Goal: Book appointment/travel/reservation

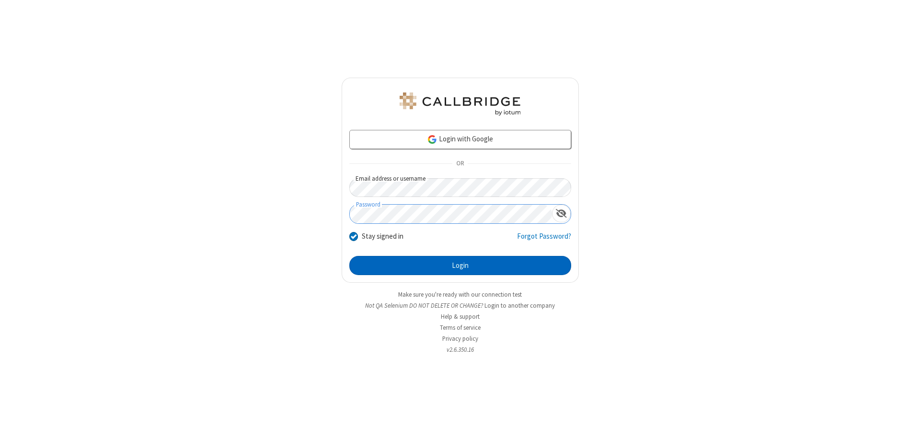
click at [460, 265] on button "Login" at bounding box center [460, 265] width 222 height 19
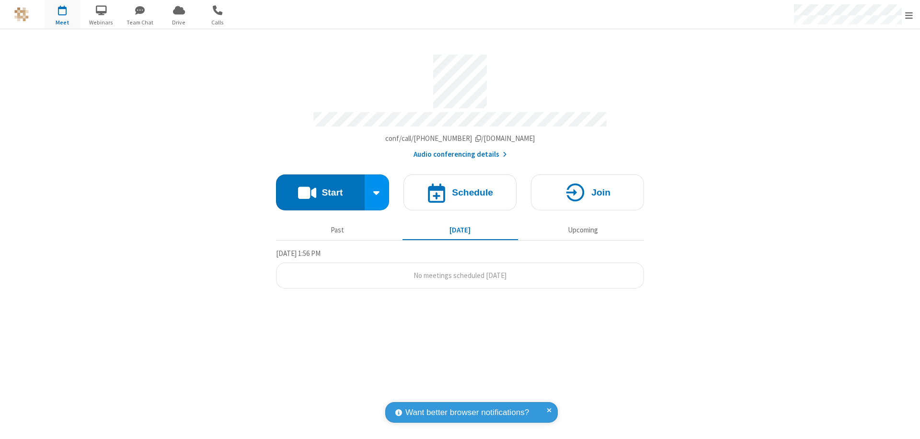
click at [909, 15] on span "Open menu" at bounding box center [909, 16] width 8 height 10
click at [62, 14] on span "button" at bounding box center [63, 10] width 36 height 16
click at [460, 188] on h4 "Schedule" at bounding box center [472, 192] width 41 height 9
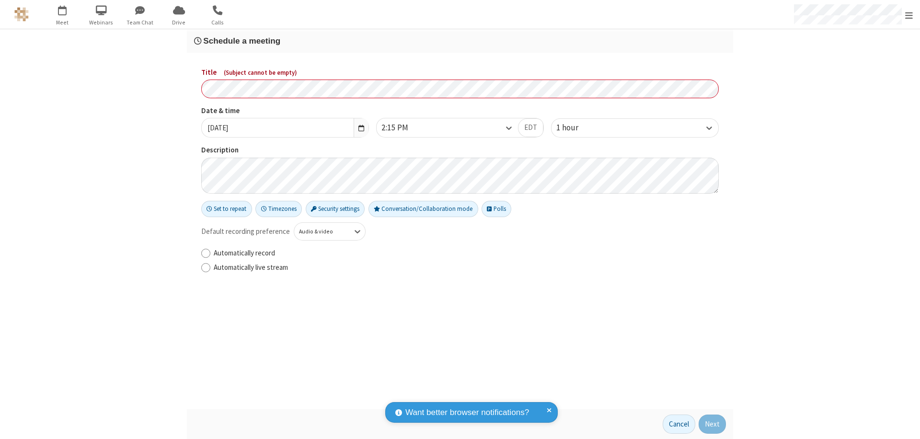
click at [460, 41] on h3 "Schedule a meeting" at bounding box center [460, 40] width 532 height 9
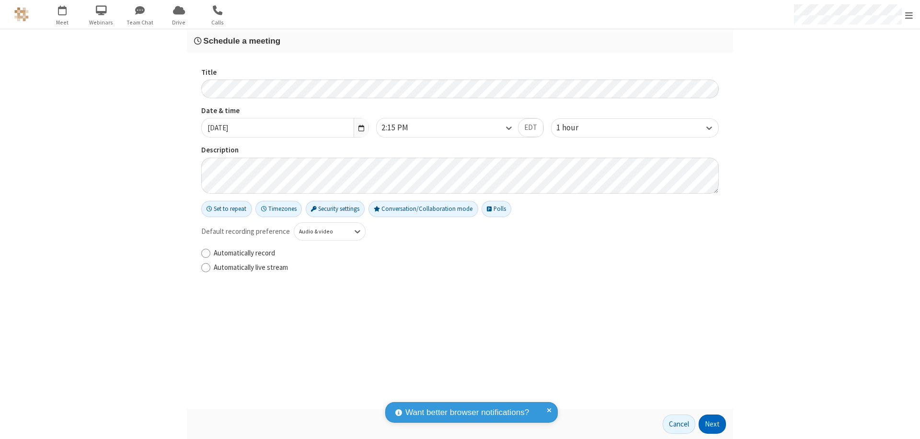
click at [713, 424] on button "Next" at bounding box center [712, 424] width 27 height 19
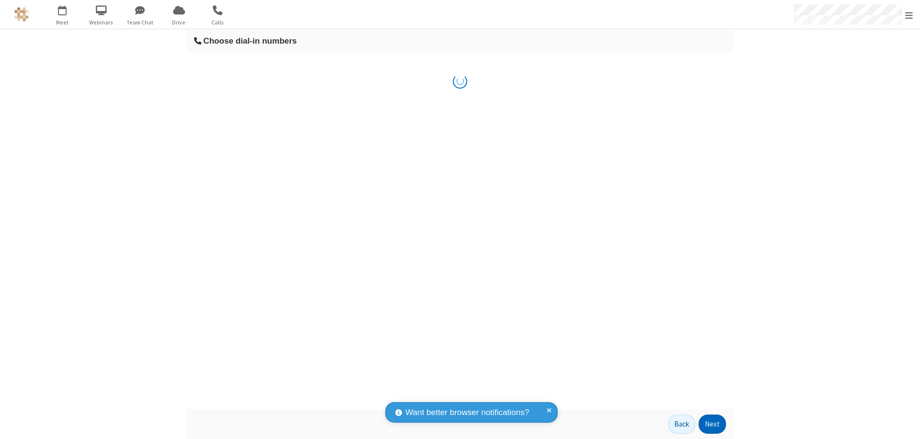
click at [713, 424] on button "Next" at bounding box center [712, 424] width 27 height 19
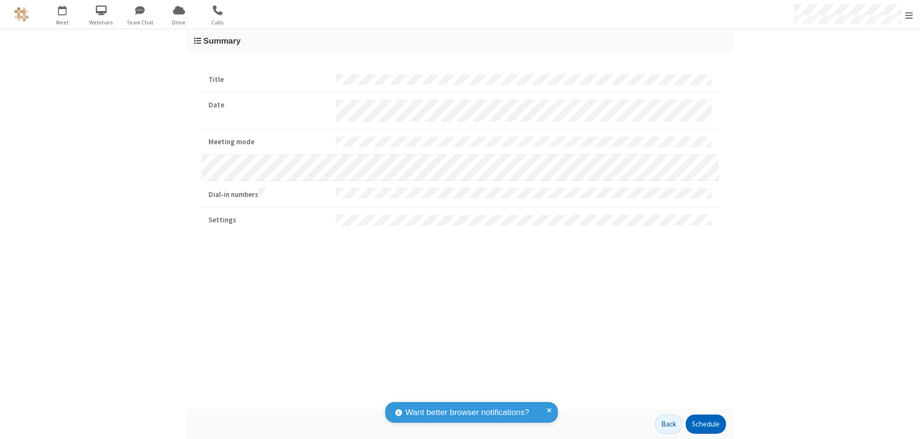
click at [705, 424] on button "Schedule" at bounding box center [706, 424] width 40 height 19
